Goal: Transaction & Acquisition: Purchase product/service

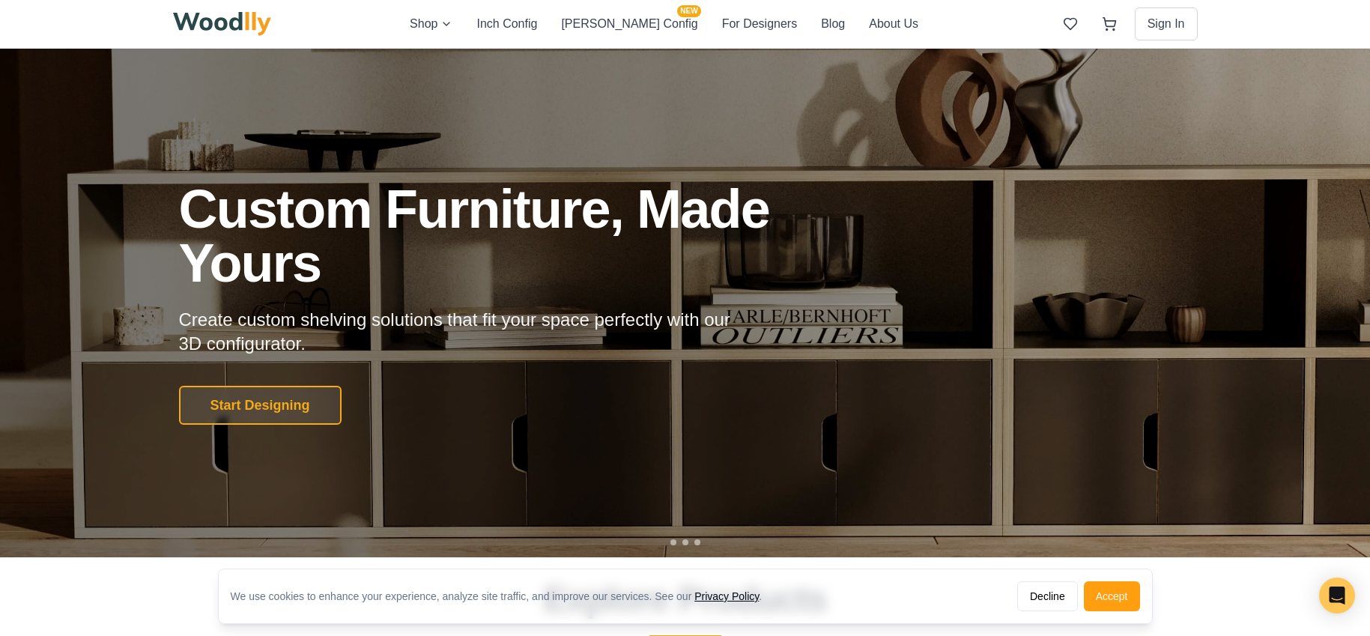
click at [258, 405] on button "Start Designing" at bounding box center [260, 405] width 162 height 39
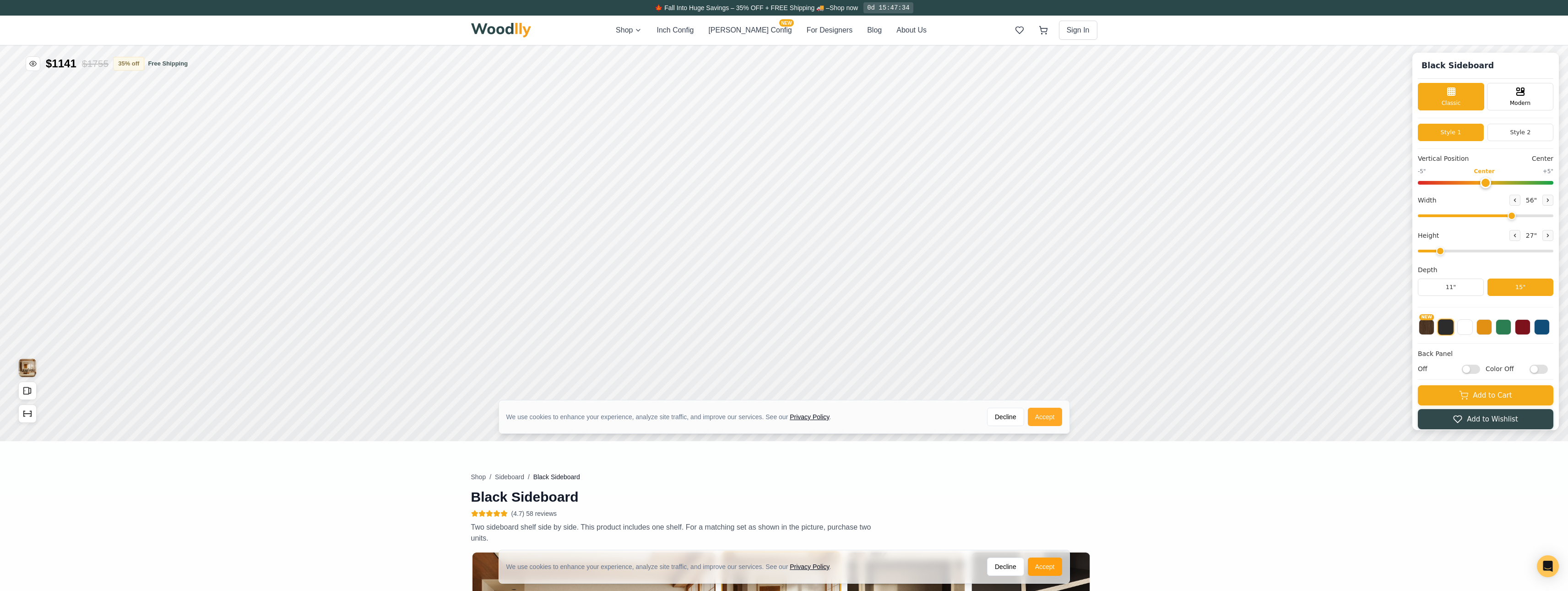
click at [837, 388] on button "Accept" at bounding box center [1045, 417] width 34 height 18
type input "56"
type input "2"
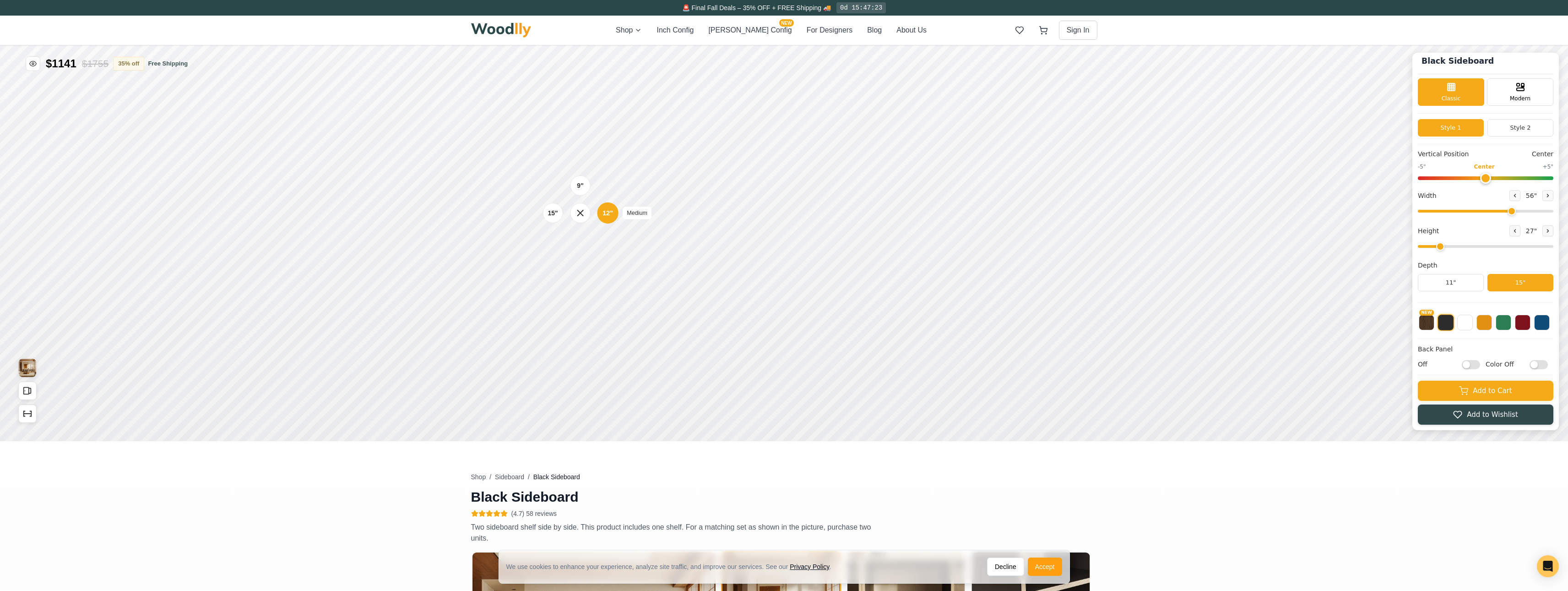
click at [609, 212] on div "12"" at bounding box center [607, 213] width 10 height 10
click at [611, 266] on div "12"" at bounding box center [609, 268] width 10 height 10
click at [554, 269] on div "15"" at bounding box center [554, 268] width 10 height 10
click at [612, 267] on div "12"" at bounding box center [612, 267] width 10 height 10
click at [558, 216] on div "15" Standard" at bounding box center [552, 212] width 21 height 21
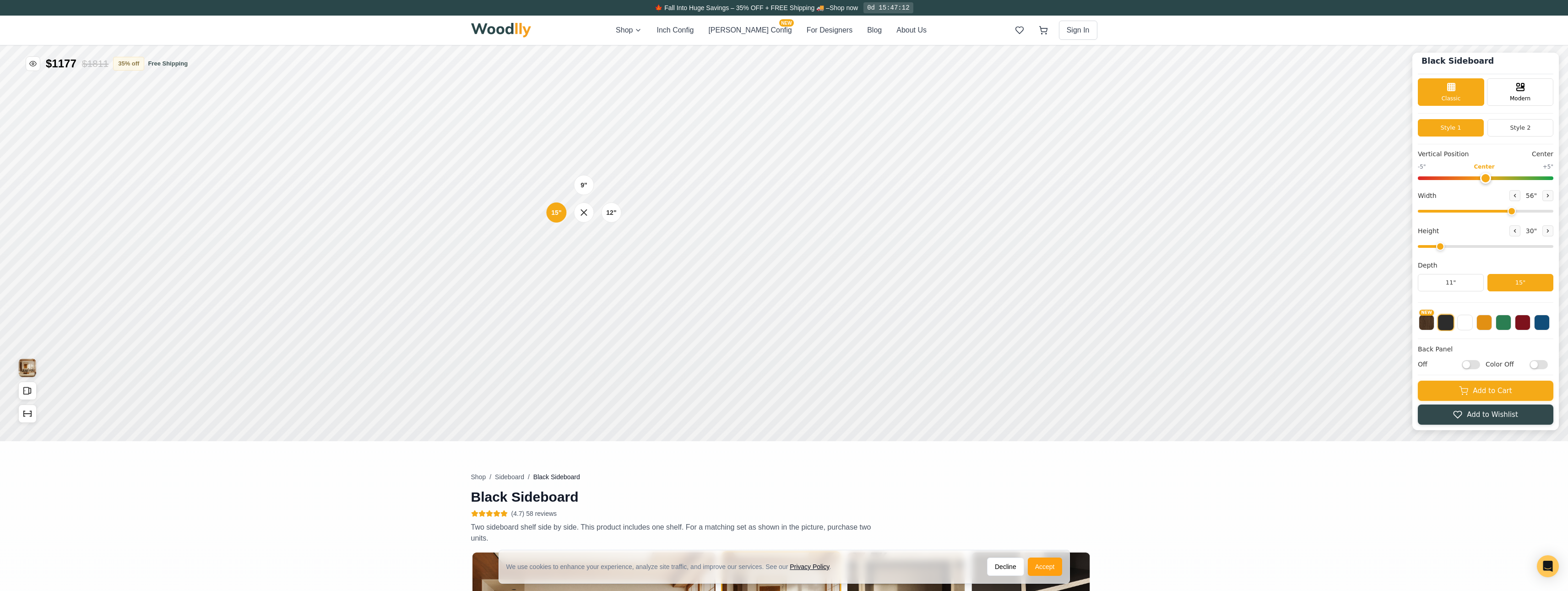
click at [584, 186] on div "9"" at bounding box center [584, 185] width 6 height 10
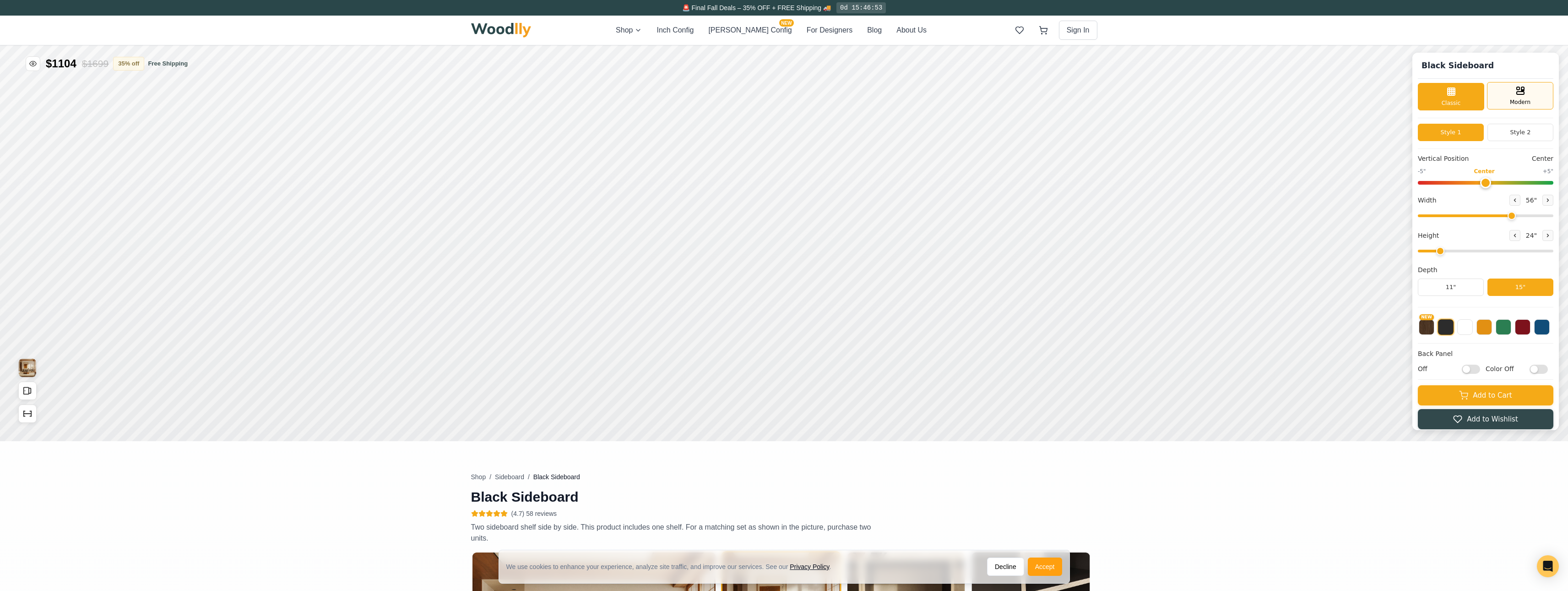
click at [837, 99] on span "Modern" at bounding box center [1520, 102] width 21 height 8
click at [837, 99] on div "Classic" at bounding box center [1451, 95] width 67 height 28
click at [837, 101] on span "Modern" at bounding box center [1520, 102] width 21 height 8
click at [837, 108] on div "Classic" at bounding box center [1451, 95] width 67 height 28
click at [837, 137] on button "Style 2" at bounding box center [1520, 132] width 66 height 17
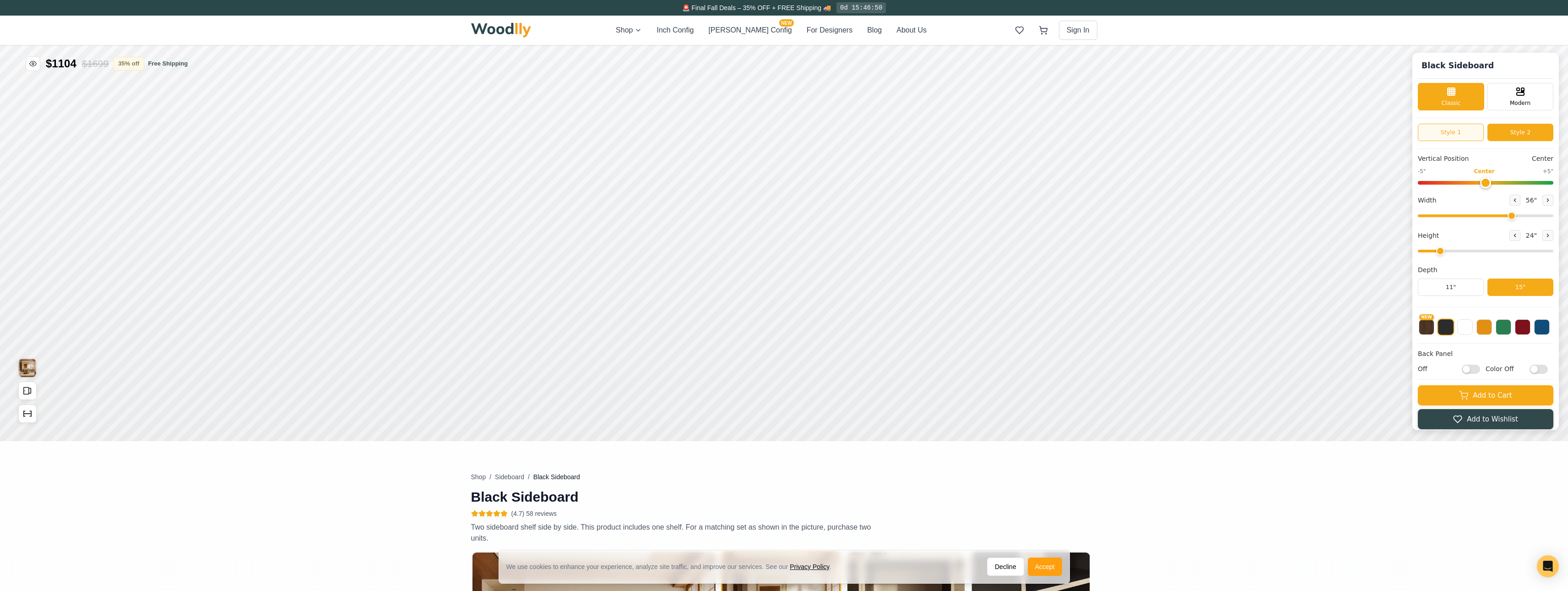
click at [837, 130] on button "Style 1" at bounding box center [1451, 132] width 66 height 17
click at [837, 135] on button "Style 2" at bounding box center [1520, 132] width 66 height 17
click at [837, 134] on button "Style 1" at bounding box center [1451, 132] width 66 height 17
click at [837, 197] on button at bounding box center [1548, 200] width 11 height 11
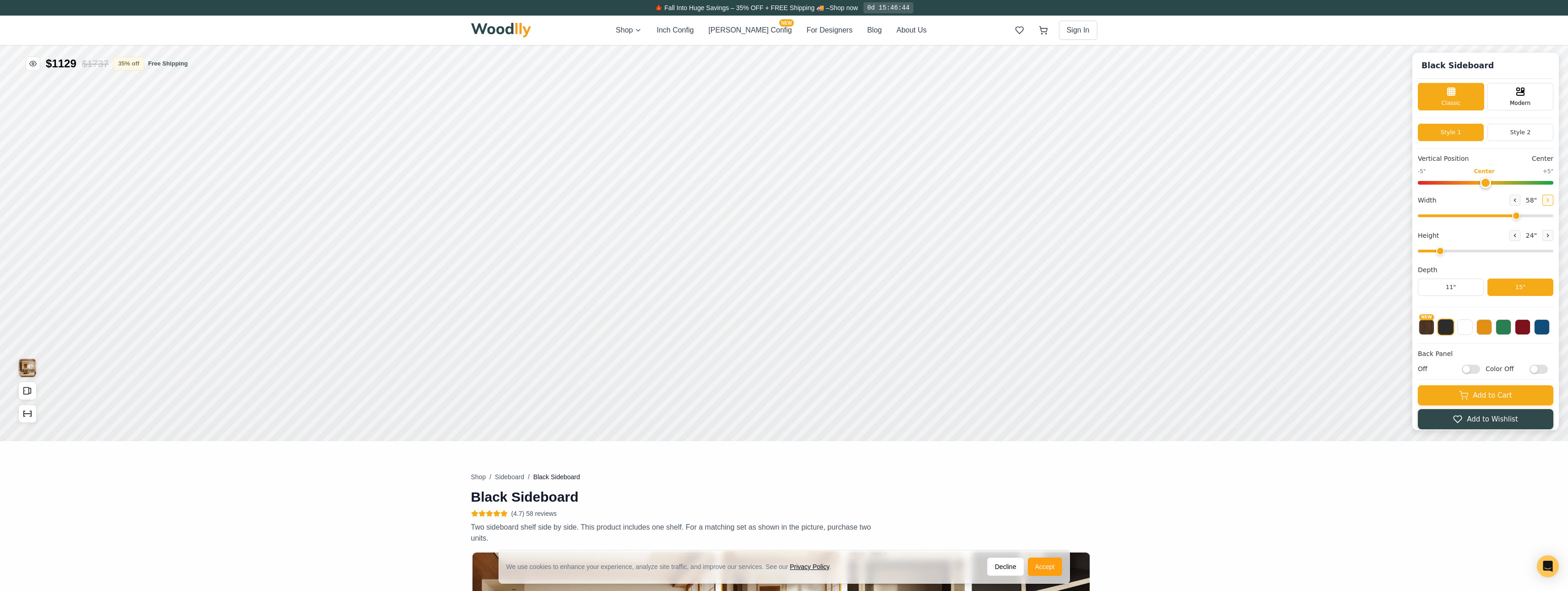
click at [837, 197] on button at bounding box center [1548, 200] width 11 height 11
click at [837, 200] on icon at bounding box center [1514, 200] width 6 height 6
type input "56"
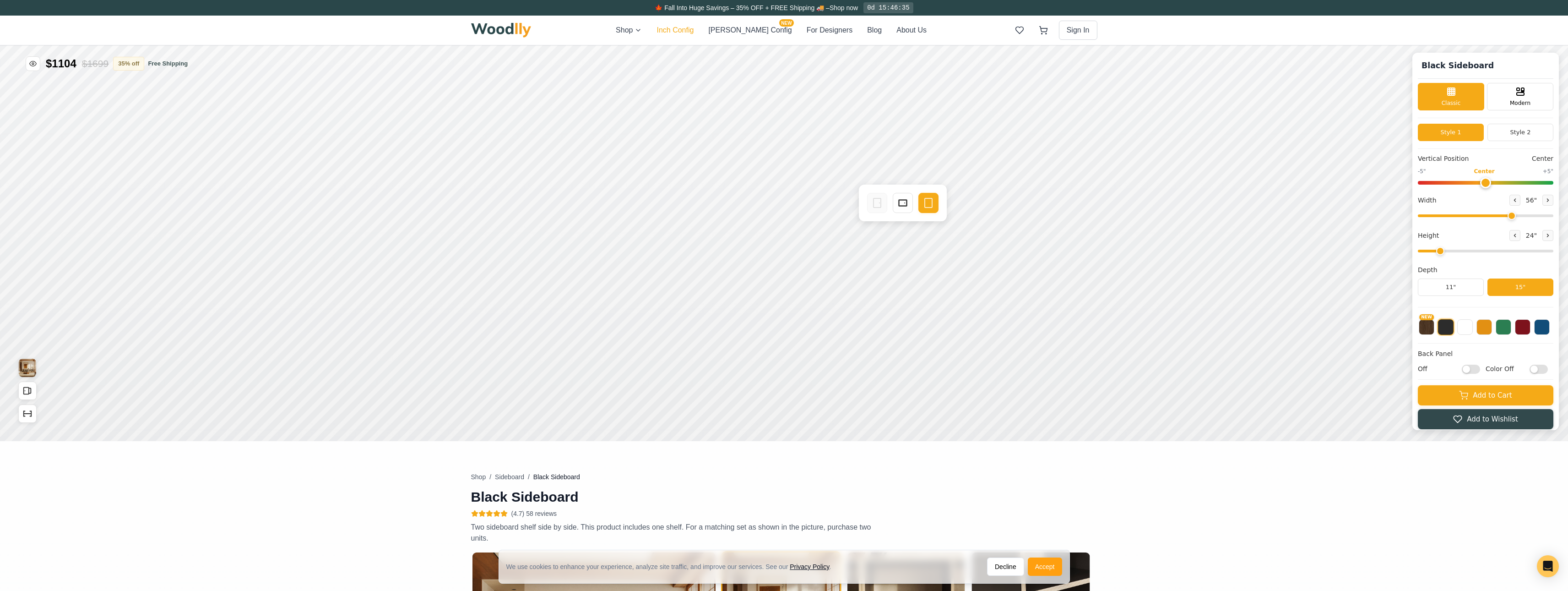
click at [693, 30] on button "Inch Config" at bounding box center [675, 30] width 37 height 11
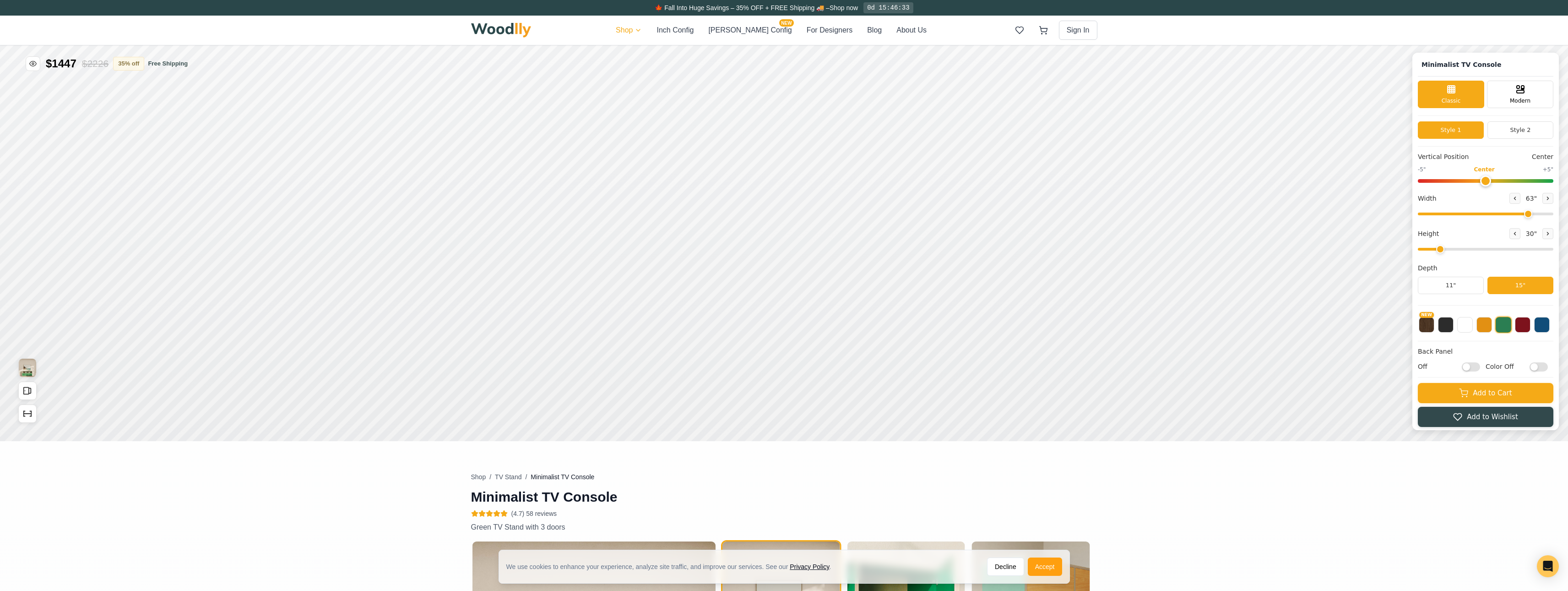
type input "63"
type input "2"
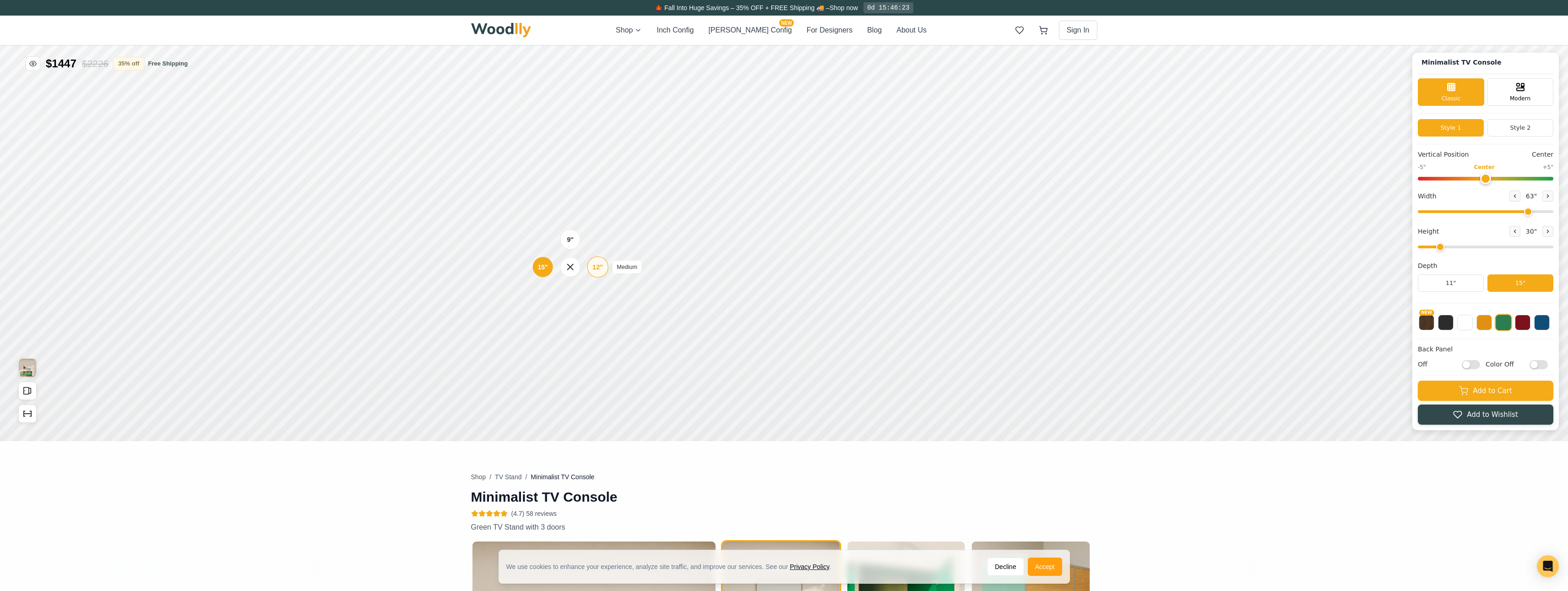
click at [602, 266] on div "12"" at bounding box center [597, 267] width 10 height 10
click at [565, 185] on div "9"" at bounding box center [564, 185] width 7 height 10
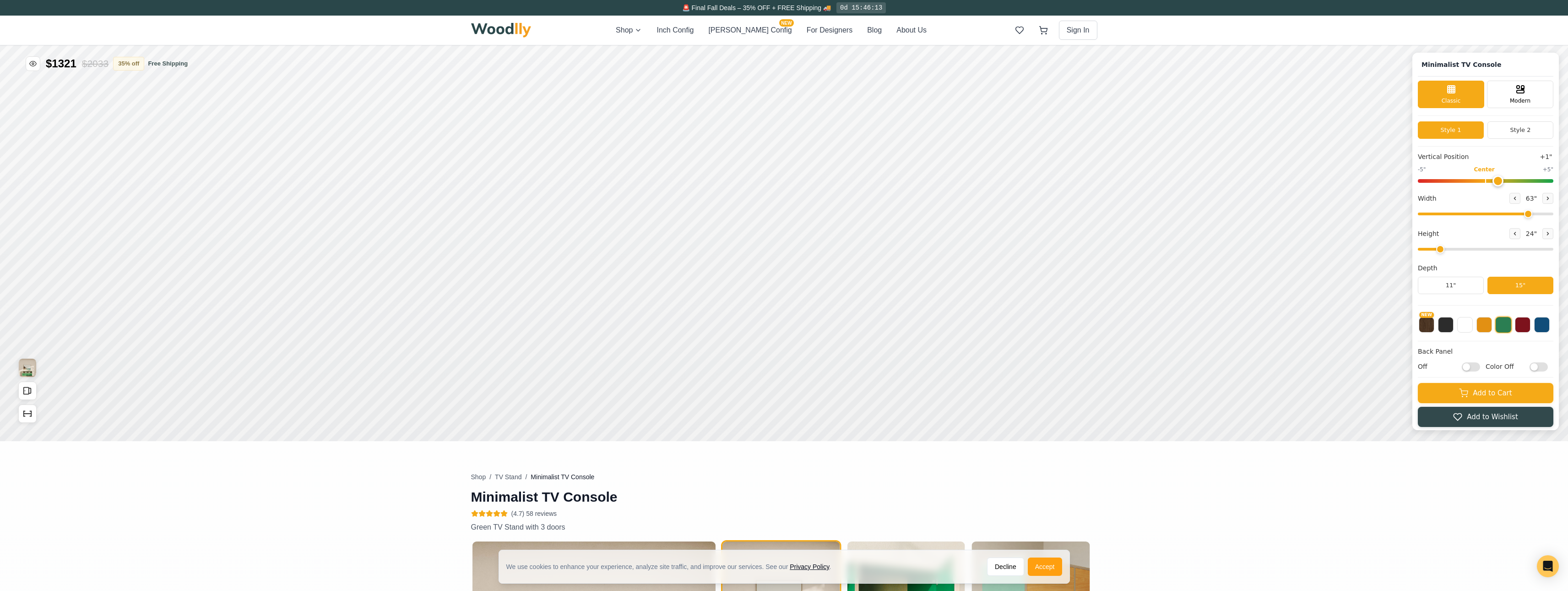
drag, startPoint x: 1533, startPoint y: 179, endPoint x: 1506, endPoint y: 185, distance: 27.7
type input "1"
click at [837, 183] on input "range" at bounding box center [1485, 181] width 136 height 4
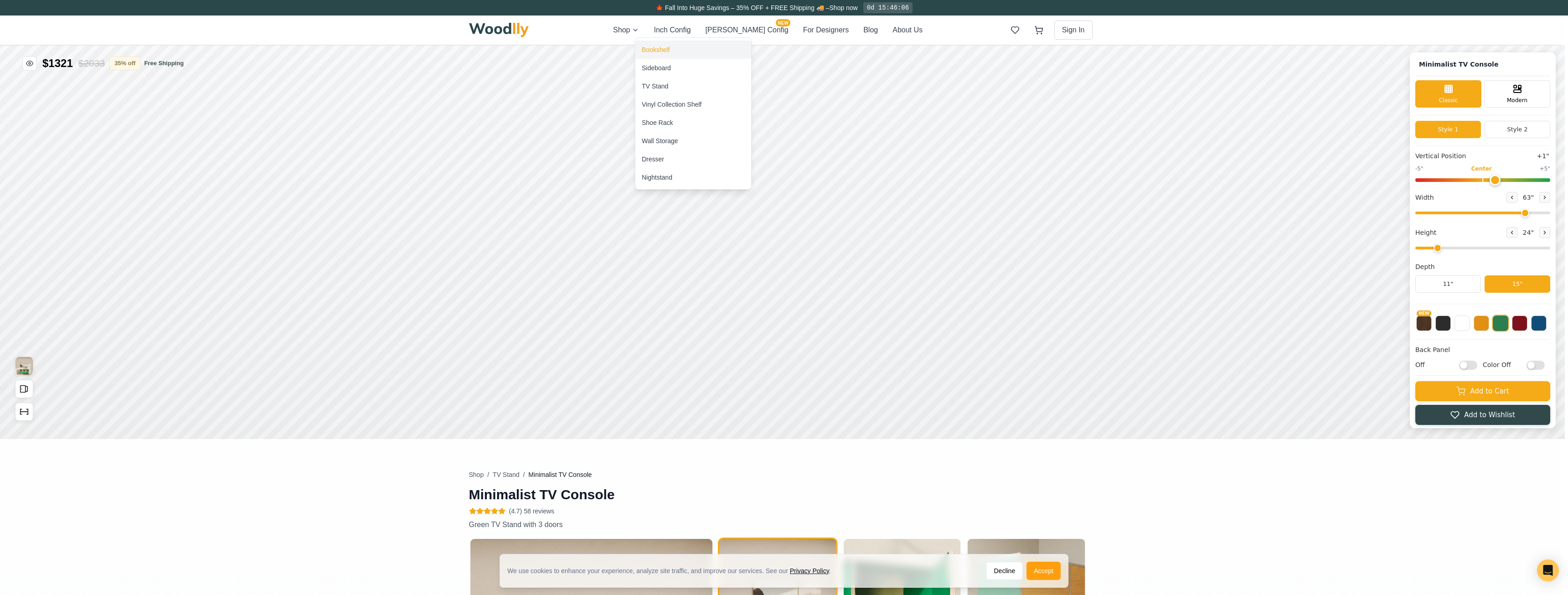
click at [662, 50] on div "Bookshelf" at bounding box center [656, 49] width 28 height 9
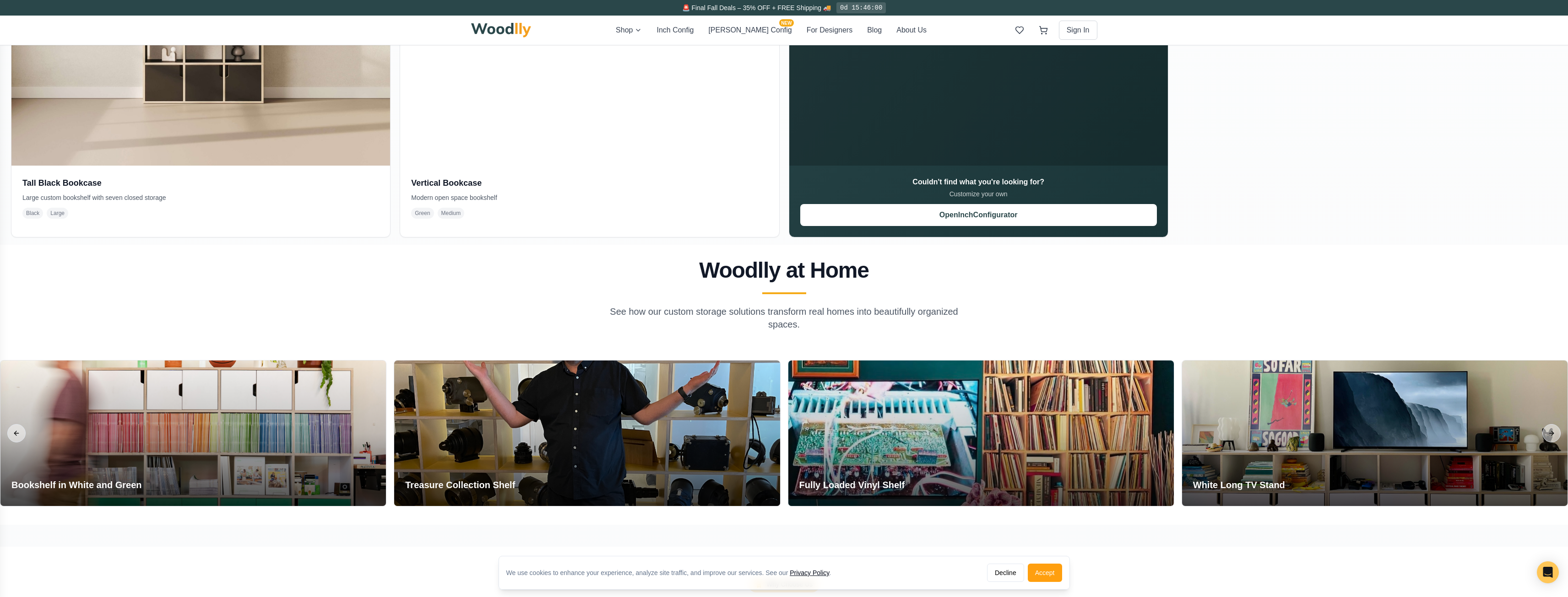
scroll to position [1373, 0]
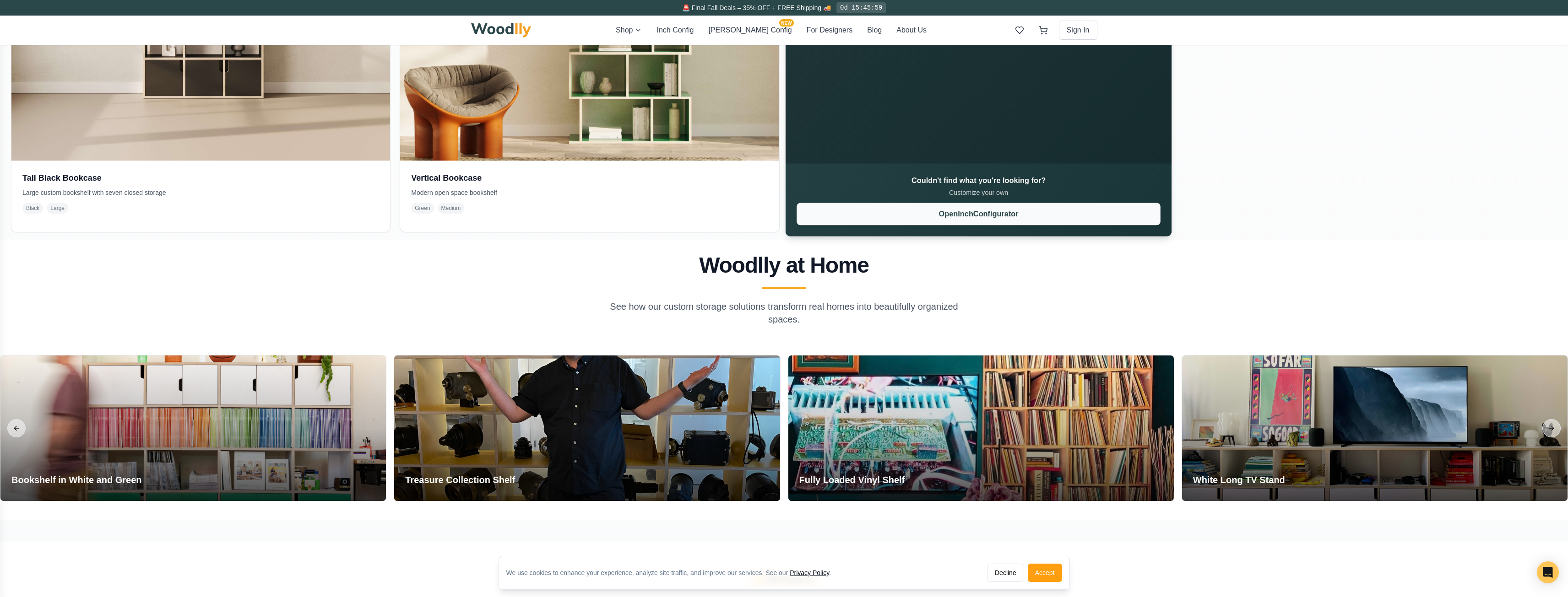
click at [837, 219] on button "Open Inch Configurator" at bounding box center [978, 214] width 364 height 23
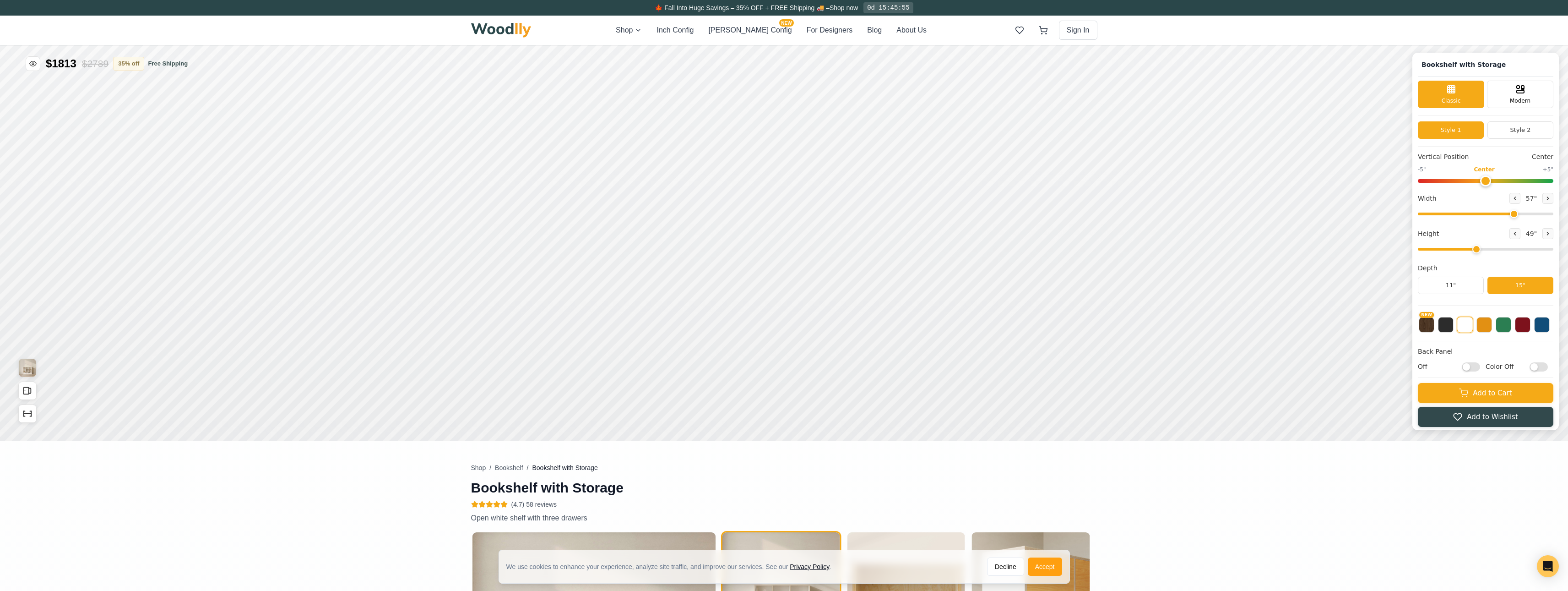
type input "57"
type input "4"
click at [32, 374] on img "View Gallery" at bounding box center [28, 368] width 17 height 18
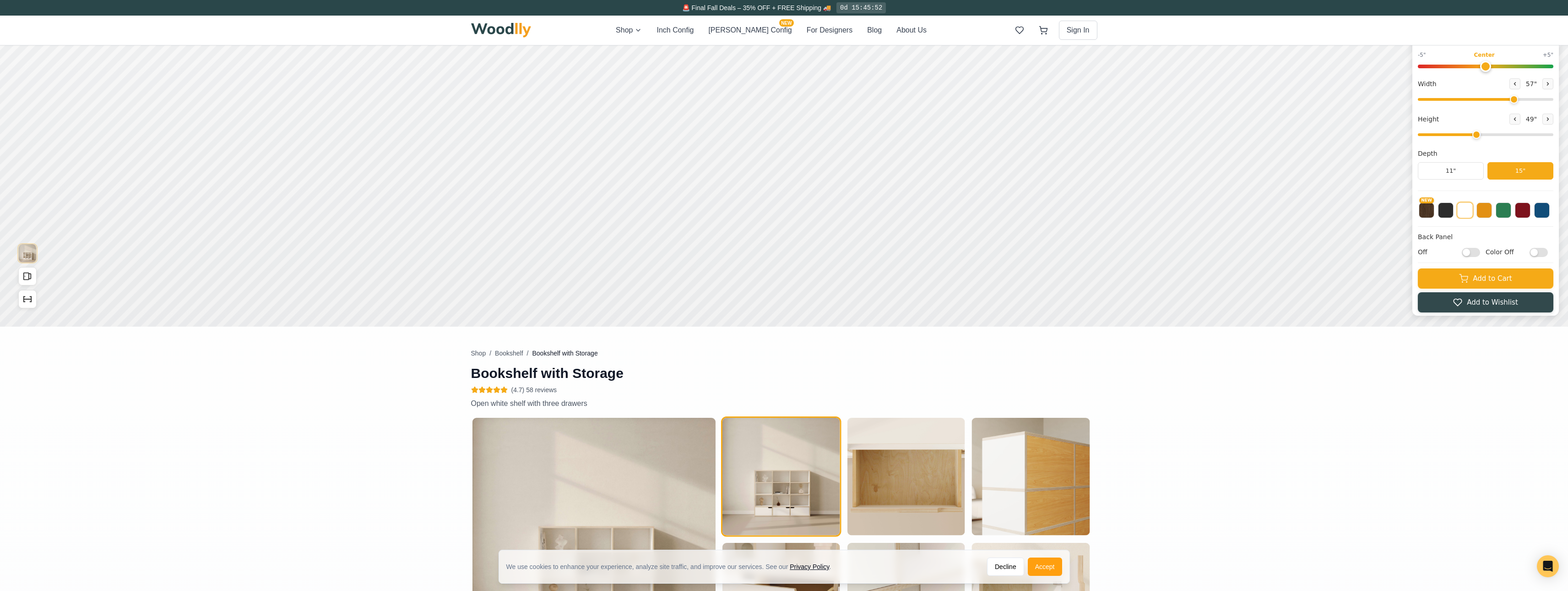
scroll to position [113, 0]
click at [24, 298] on icon "Show Dimensions" at bounding box center [24, 298] width 1 height 0
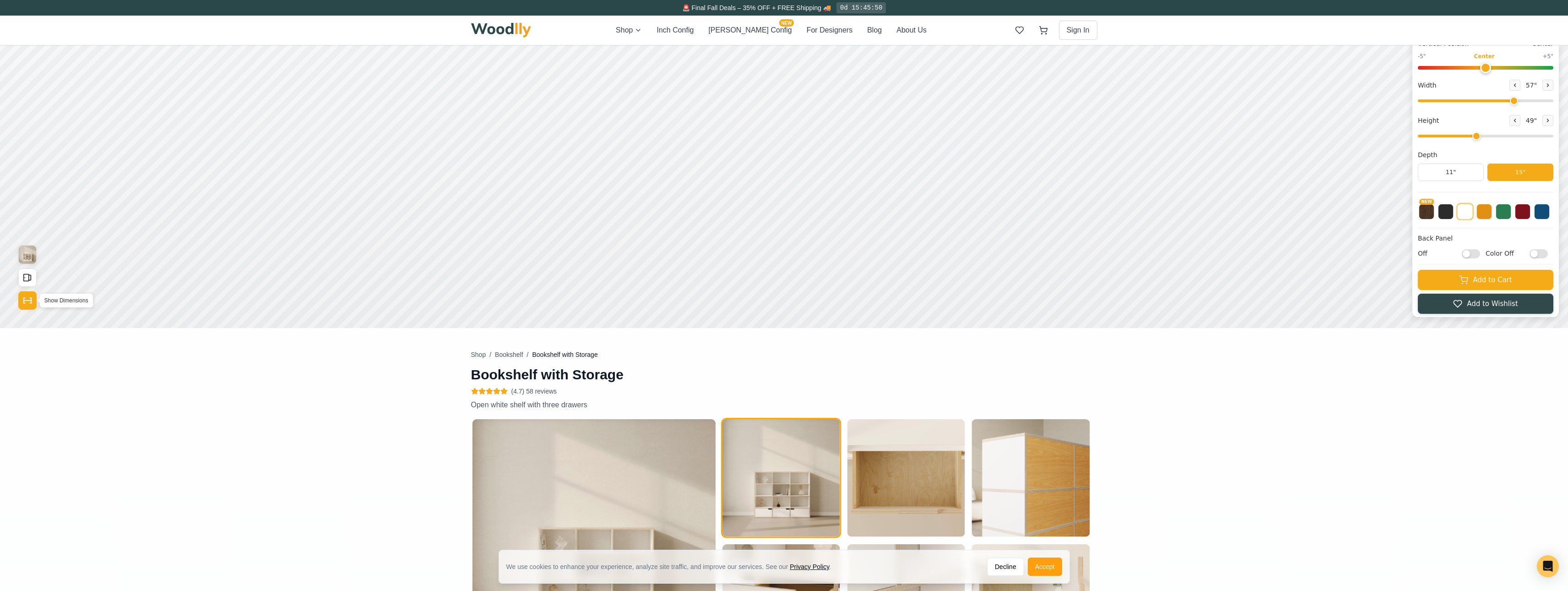
click at [24, 298] on icon "Show Dimensions" at bounding box center [24, 298] width 1 height 0
click at [28, 280] on icon "Open All Doors and Drawers" at bounding box center [28, 278] width 10 height 10
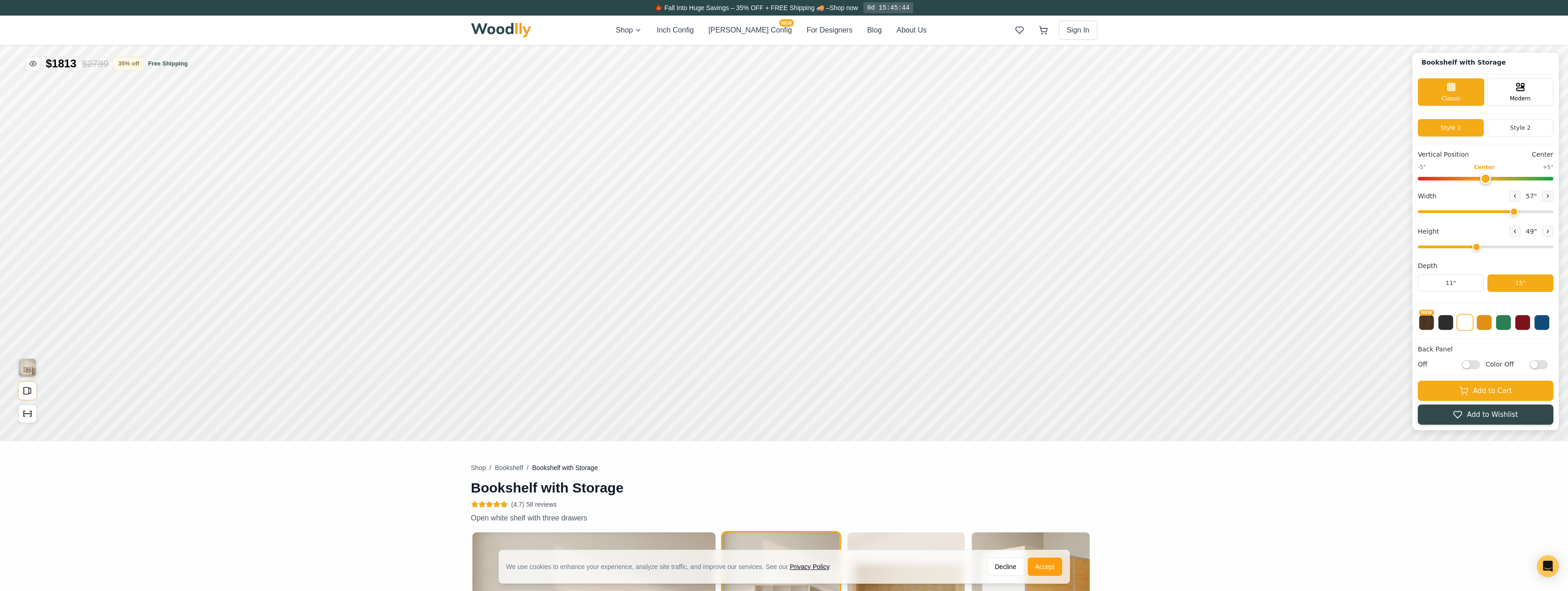
scroll to position [3, 0]
click at [837, 90] on div "Modern" at bounding box center [1520, 91] width 67 height 28
click at [837, 122] on button "Style 2" at bounding box center [1520, 128] width 66 height 17
